Goal: Navigation & Orientation: Find specific page/section

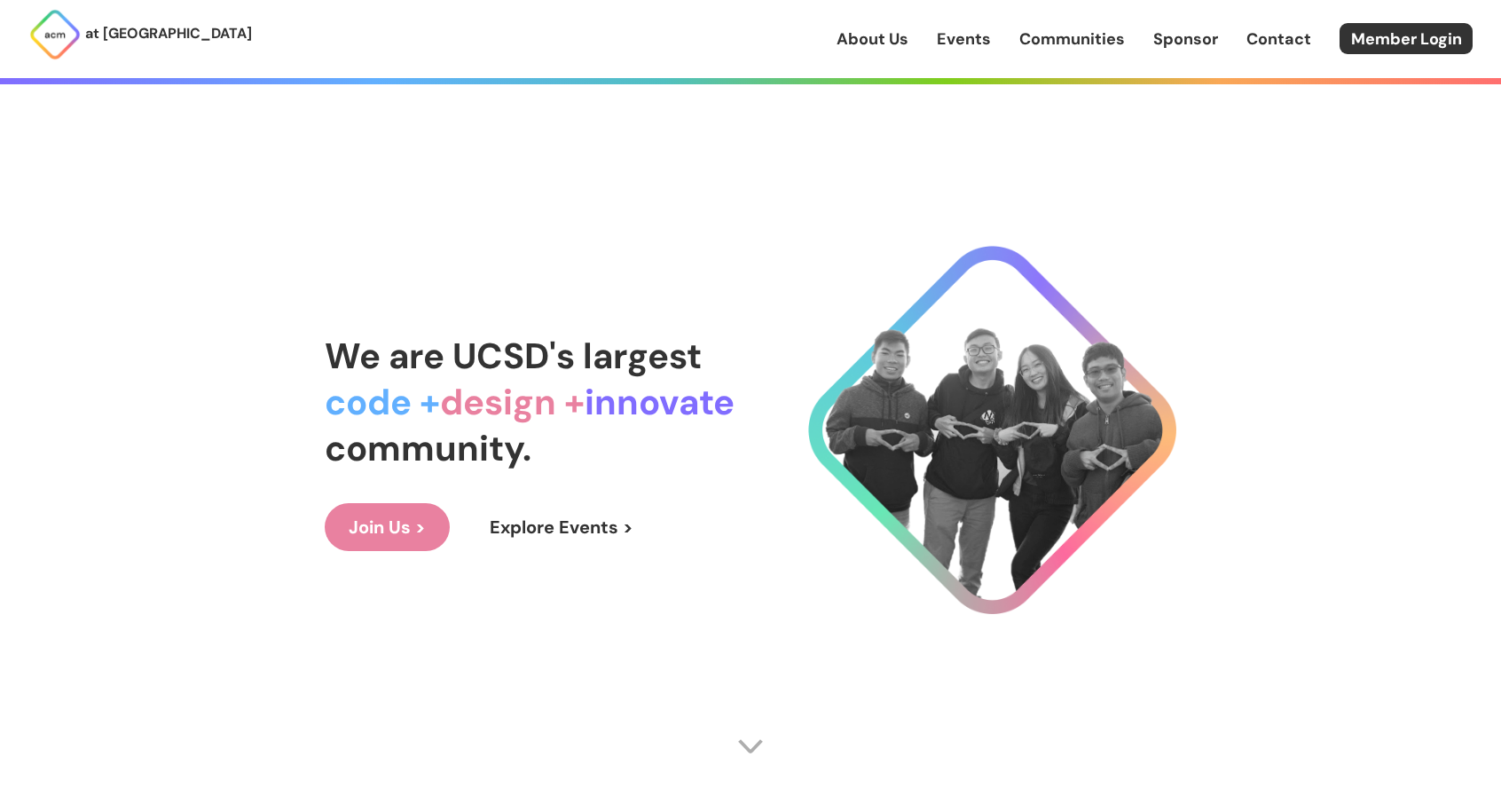
click at [508, 360] on span "We are UCSD's largest" at bounding box center [513, 356] width 377 height 46
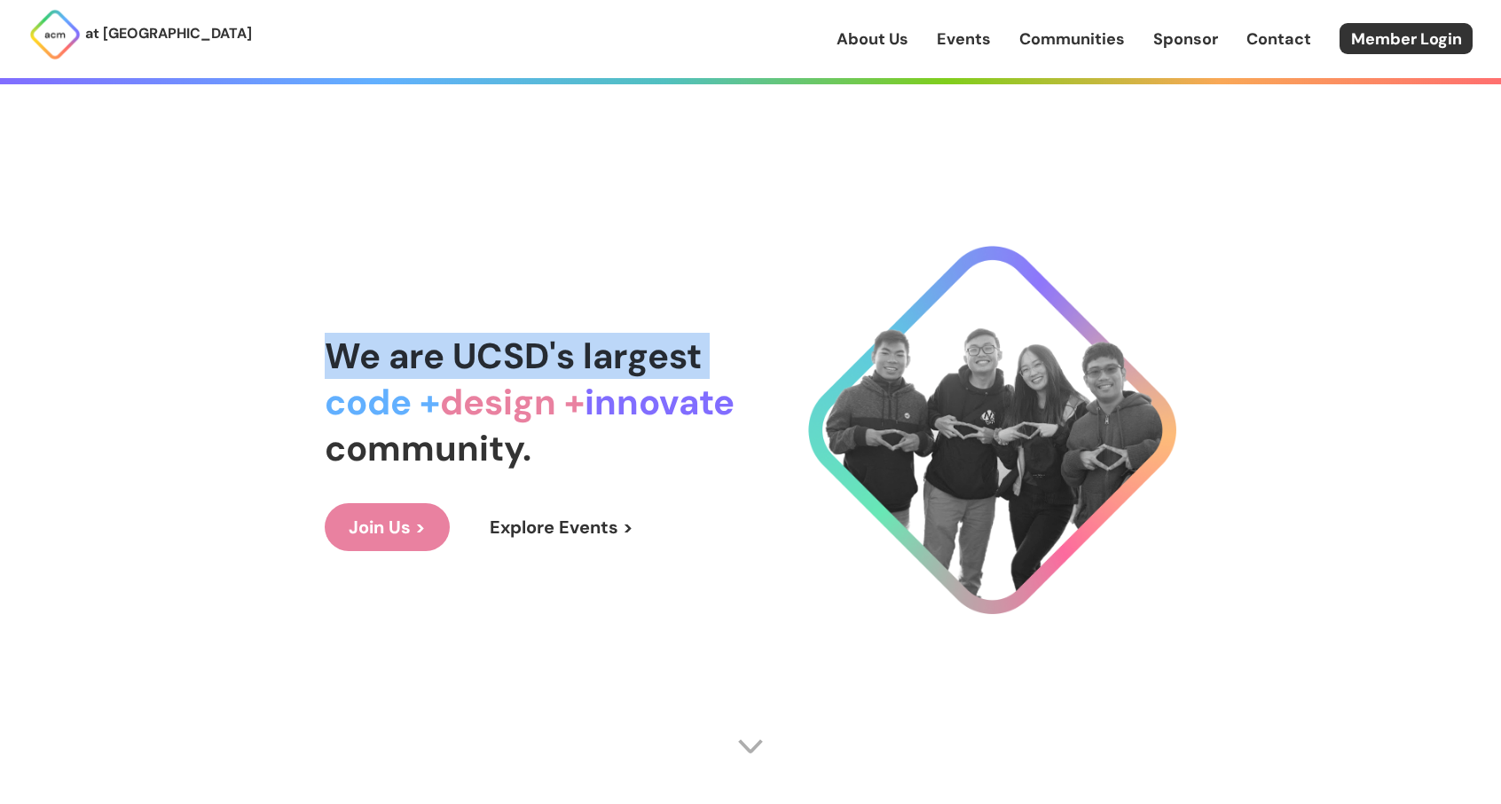
click at [508, 360] on span "We are UCSD's largest" at bounding box center [513, 356] width 377 height 46
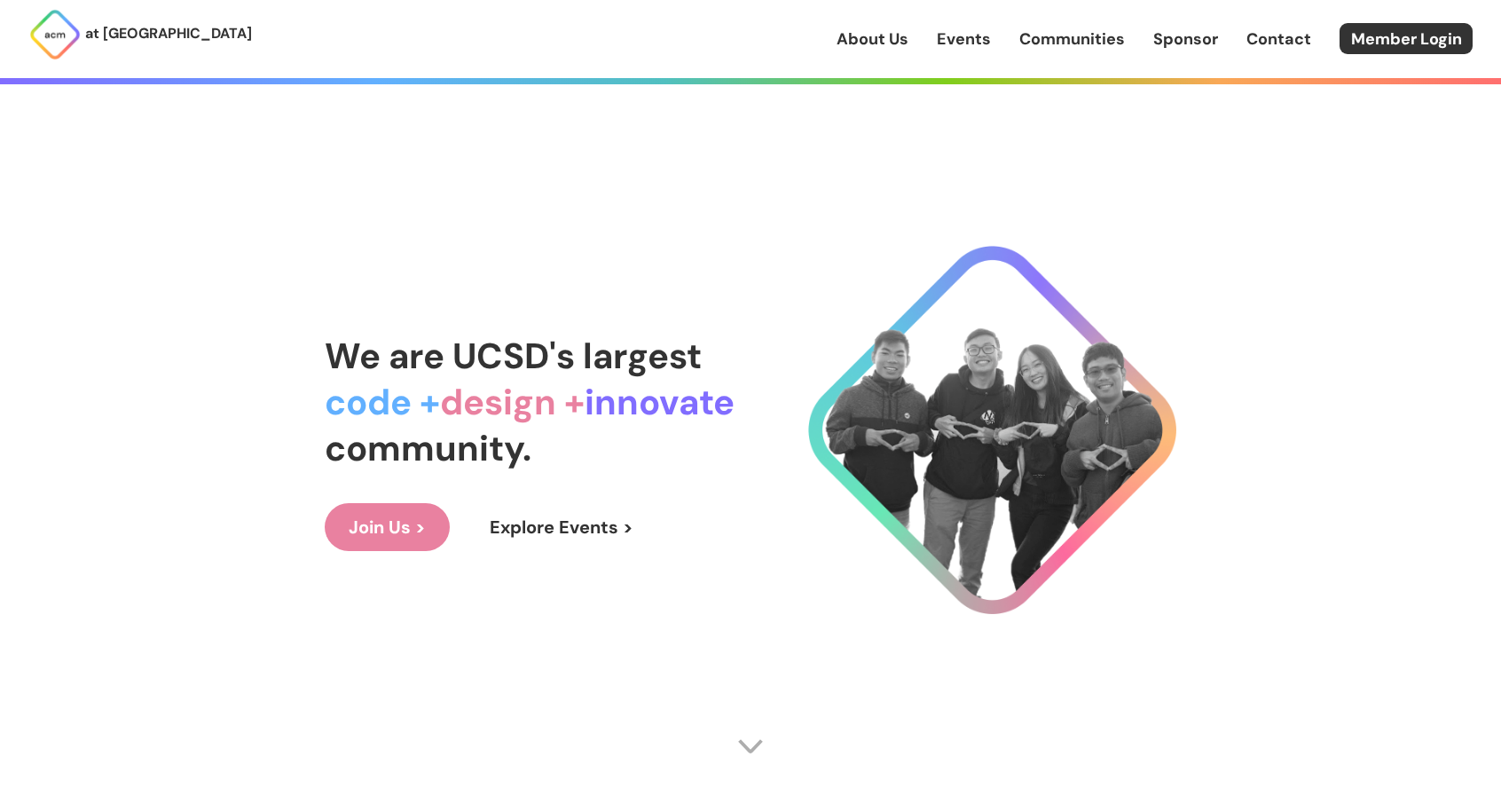
click at [495, 391] on span "design +" at bounding box center [512, 402] width 145 height 46
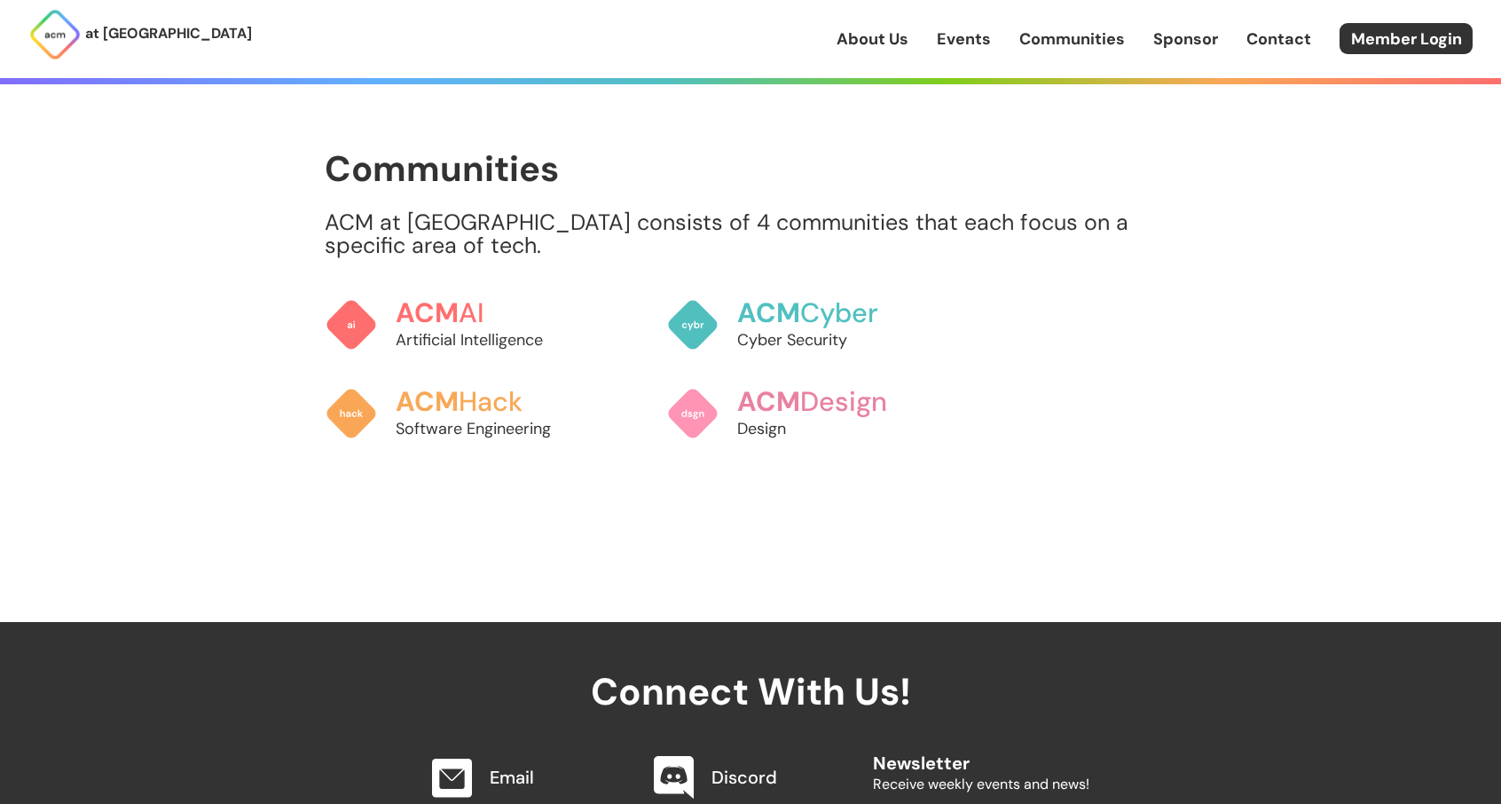
scroll to position [1538, 0]
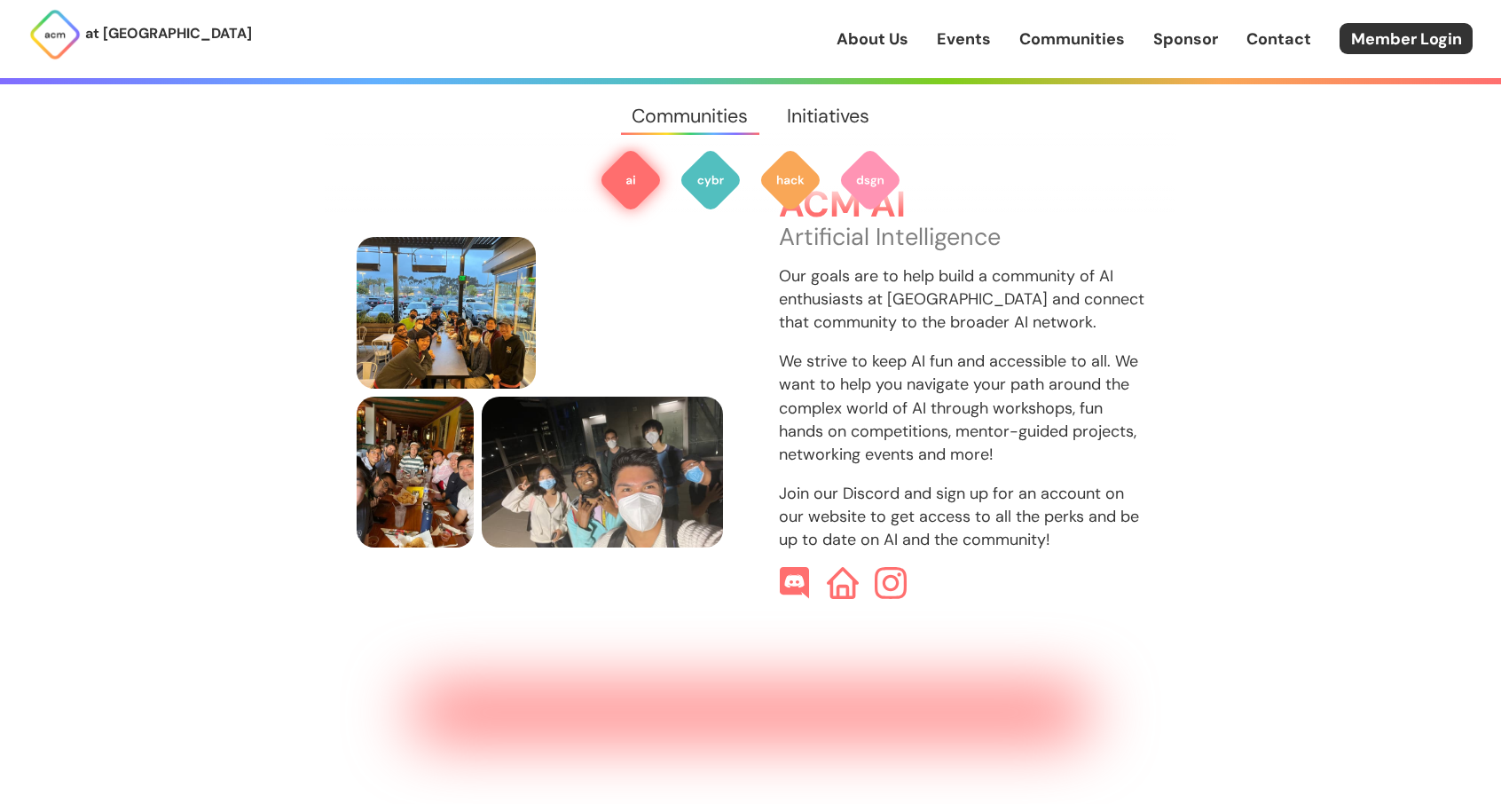
scroll to position [642, 0]
